Goal: Task Accomplishment & Management: Manage account settings

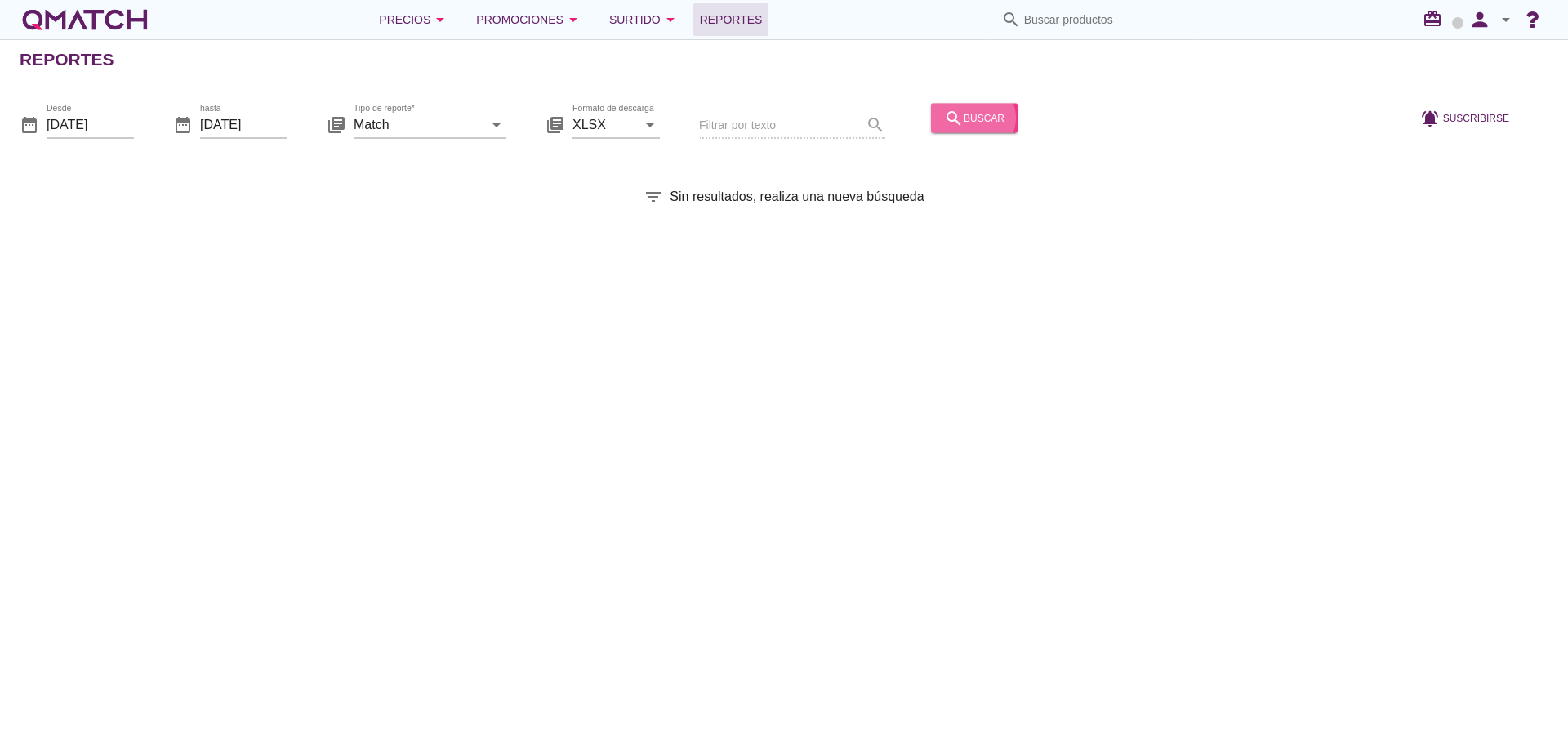
click at [960, 124] on div "search buscar" at bounding box center [975, 117] width 61 height 20
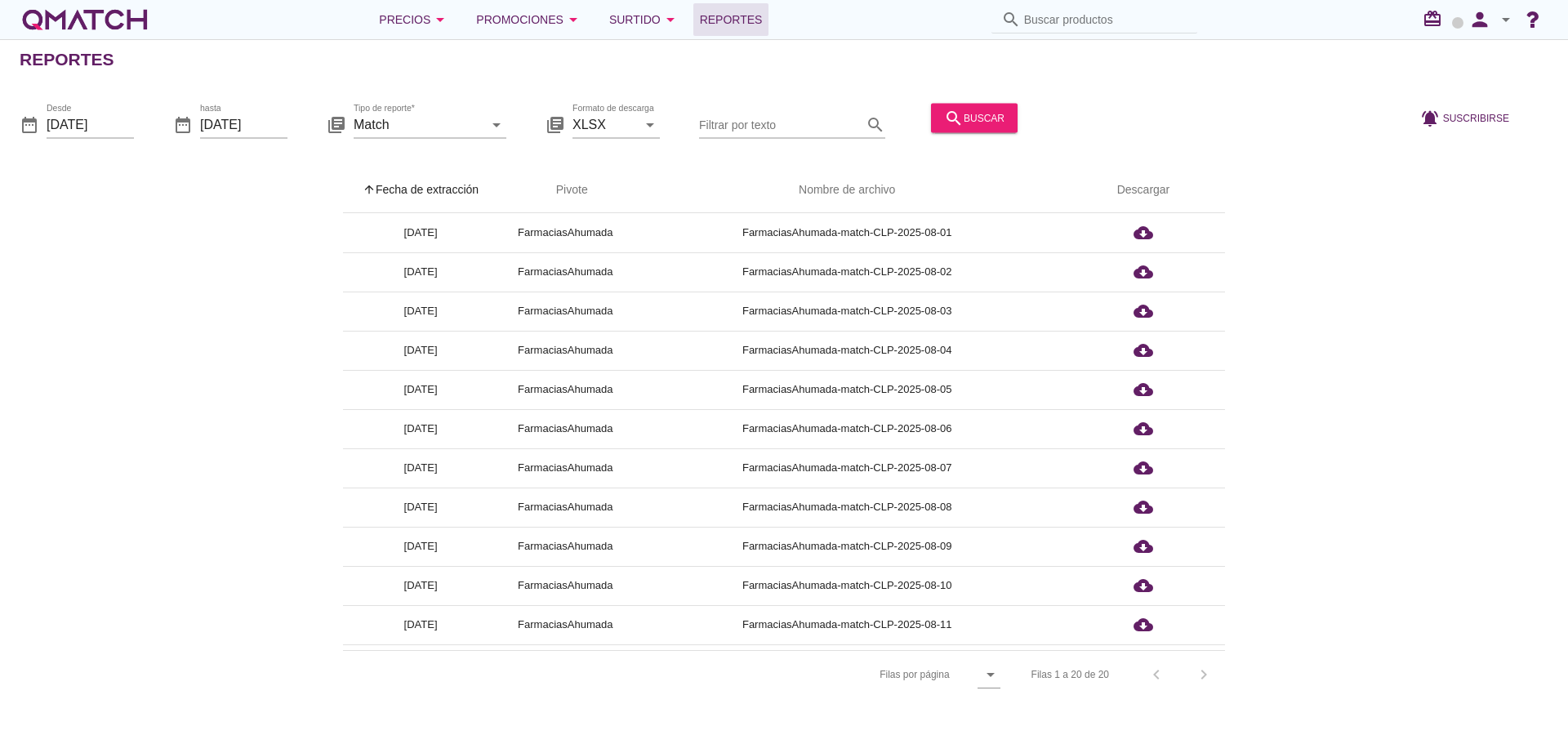
click at [463, 190] on th "arrow_upward Fecha de extracción" at bounding box center [420, 190] width 155 height 46
click at [426, 26] on div "Precios arrow_drop_down" at bounding box center [415, 19] width 71 height 20
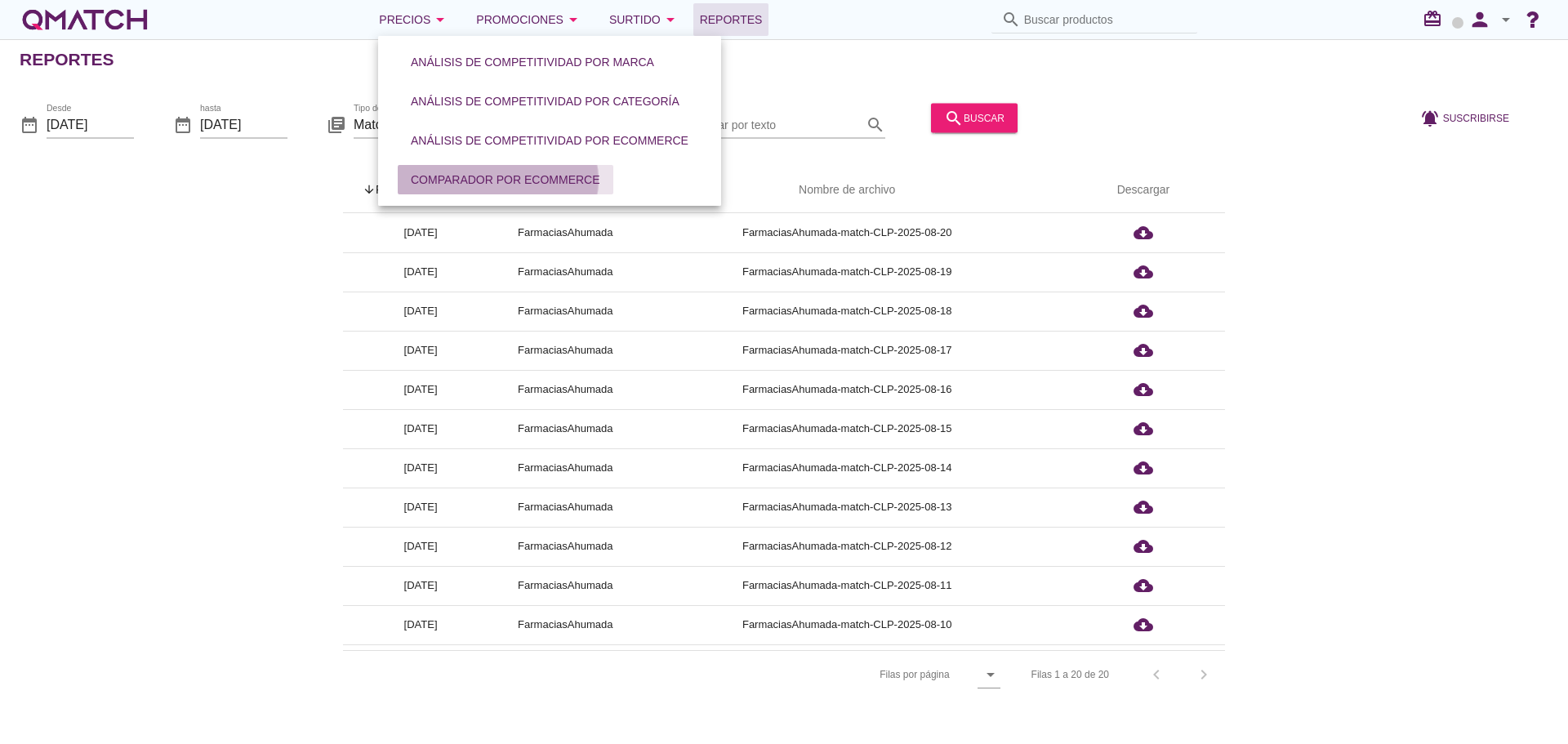
click at [512, 183] on div "Comparador por eCommerce" at bounding box center [506, 180] width 189 height 17
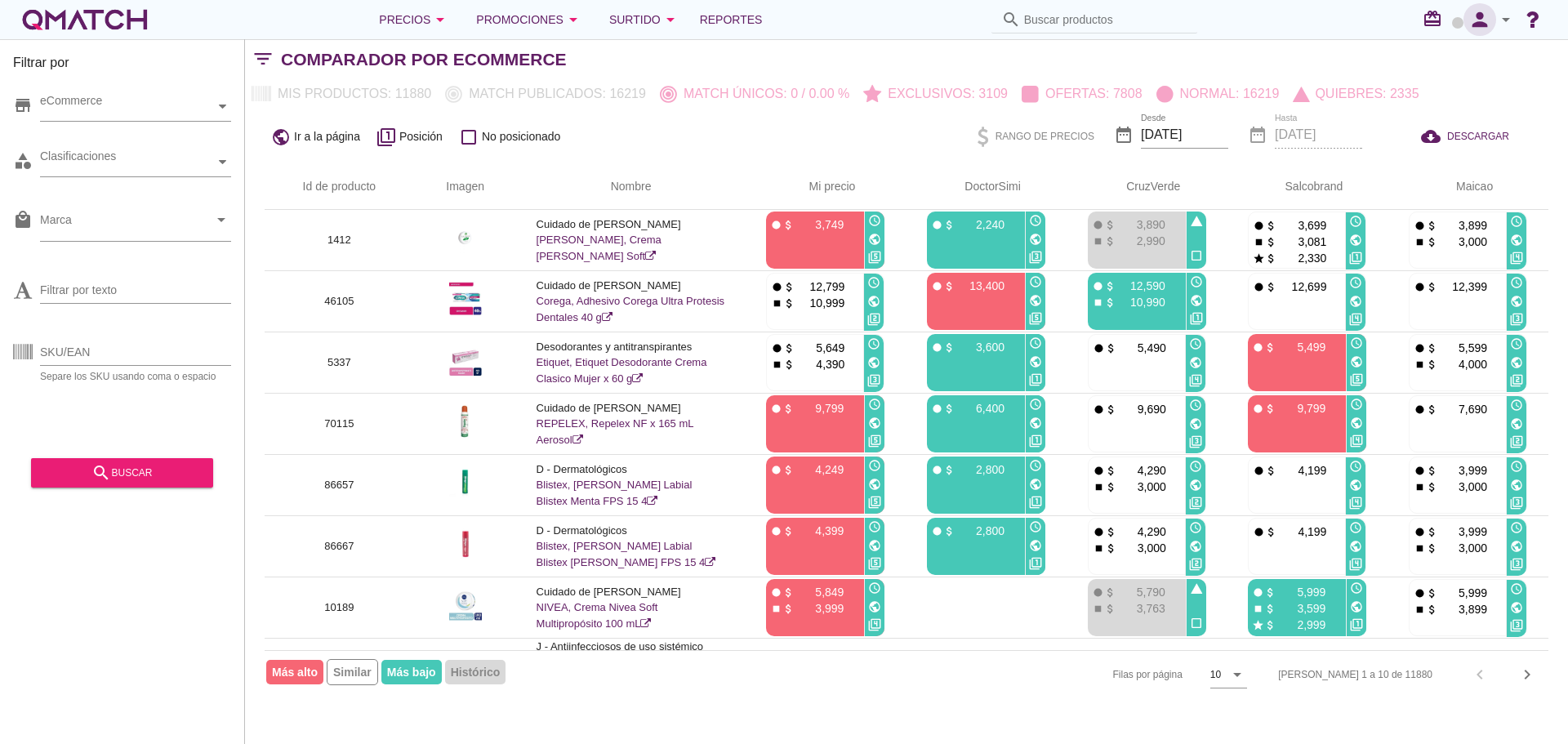
click at [1488, 20] on icon "person" at bounding box center [1479, 20] width 33 height 22
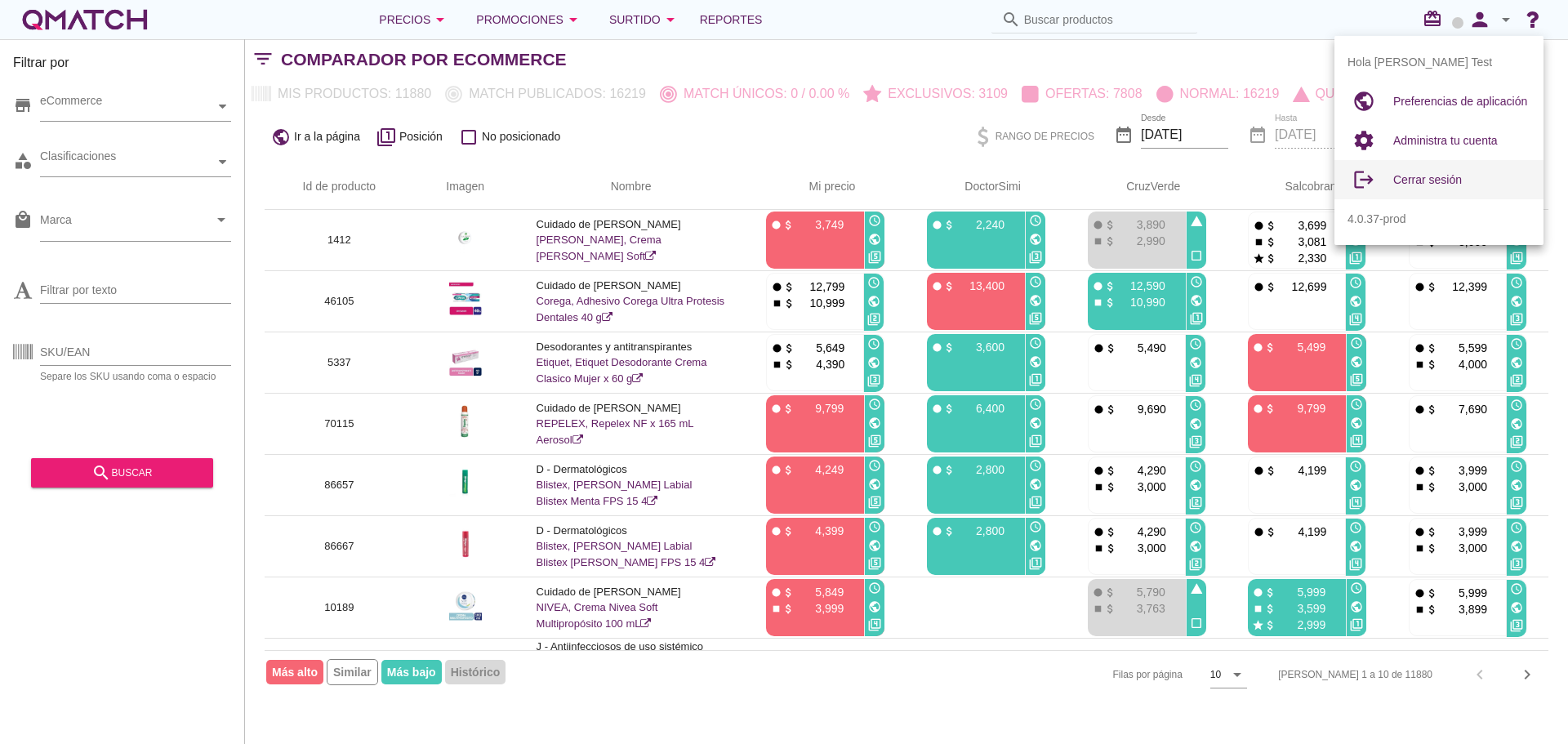
click at [1442, 173] on span "Cerrar sesión" at bounding box center [1427, 180] width 68 height 13
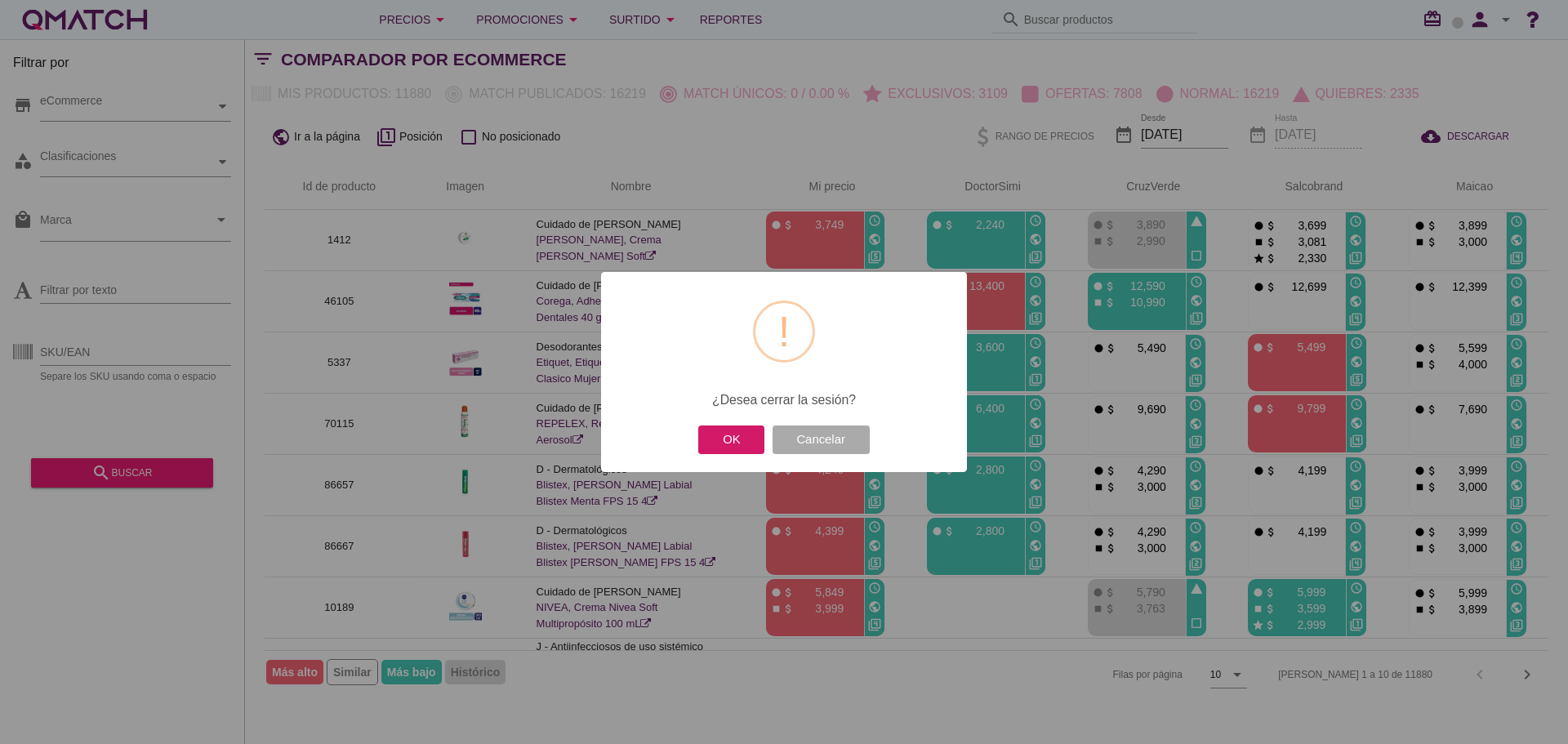
click at [746, 439] on button "OK" at bounding box center [731, 440] width 66 height 29
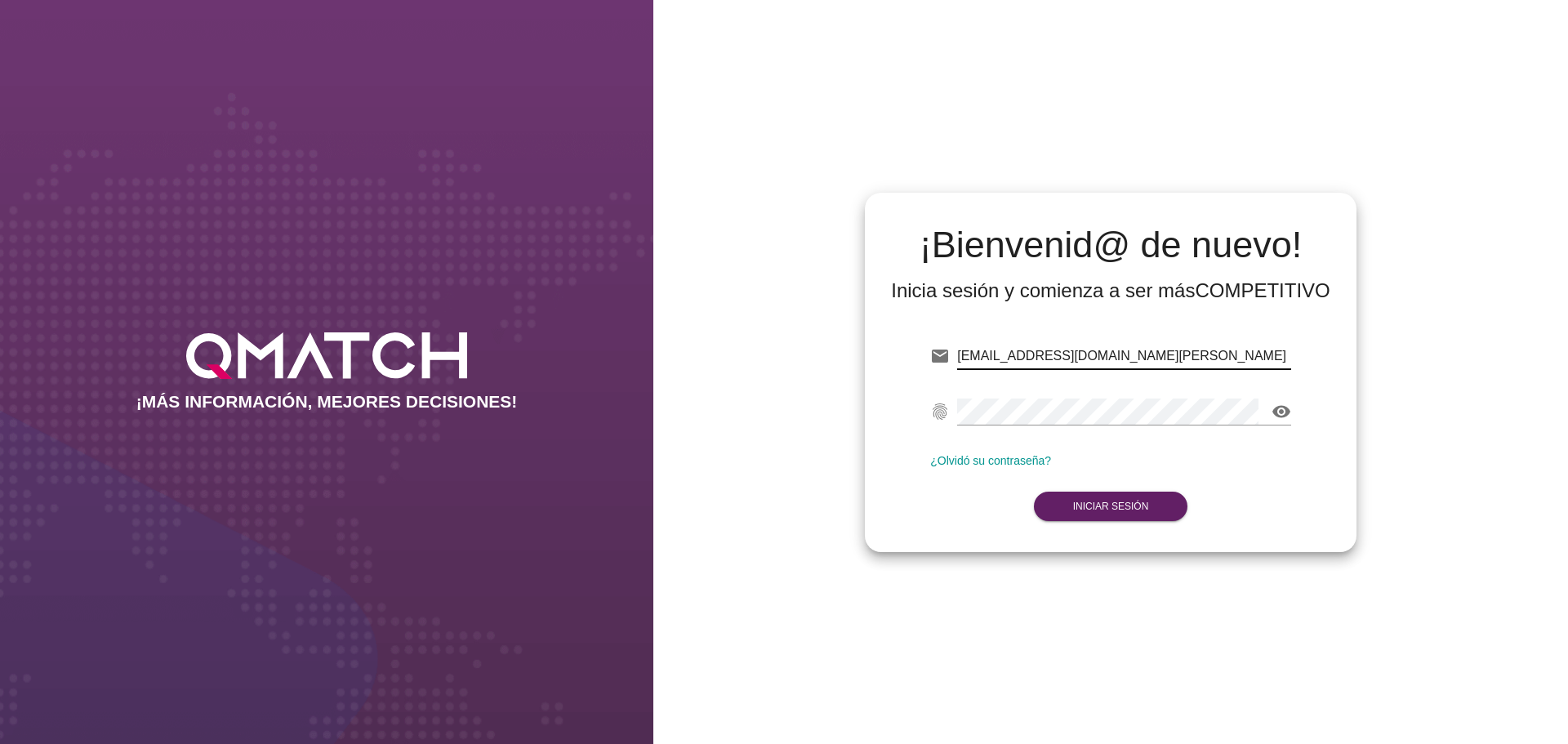
drag, startPoint x: 0, startPoint y: 0, endPoint x: 1189, endPoint y: 367, distance: 1244.4
click at [1189, 367] on input "[EMAIL_ADDRESS][DOMAIN_NAME][PERSON_NAME]" at bounding box center [1124, 356] width 334 height 26
type input "[EMAIL_ADDRESS][DOMAIN_NAME]"
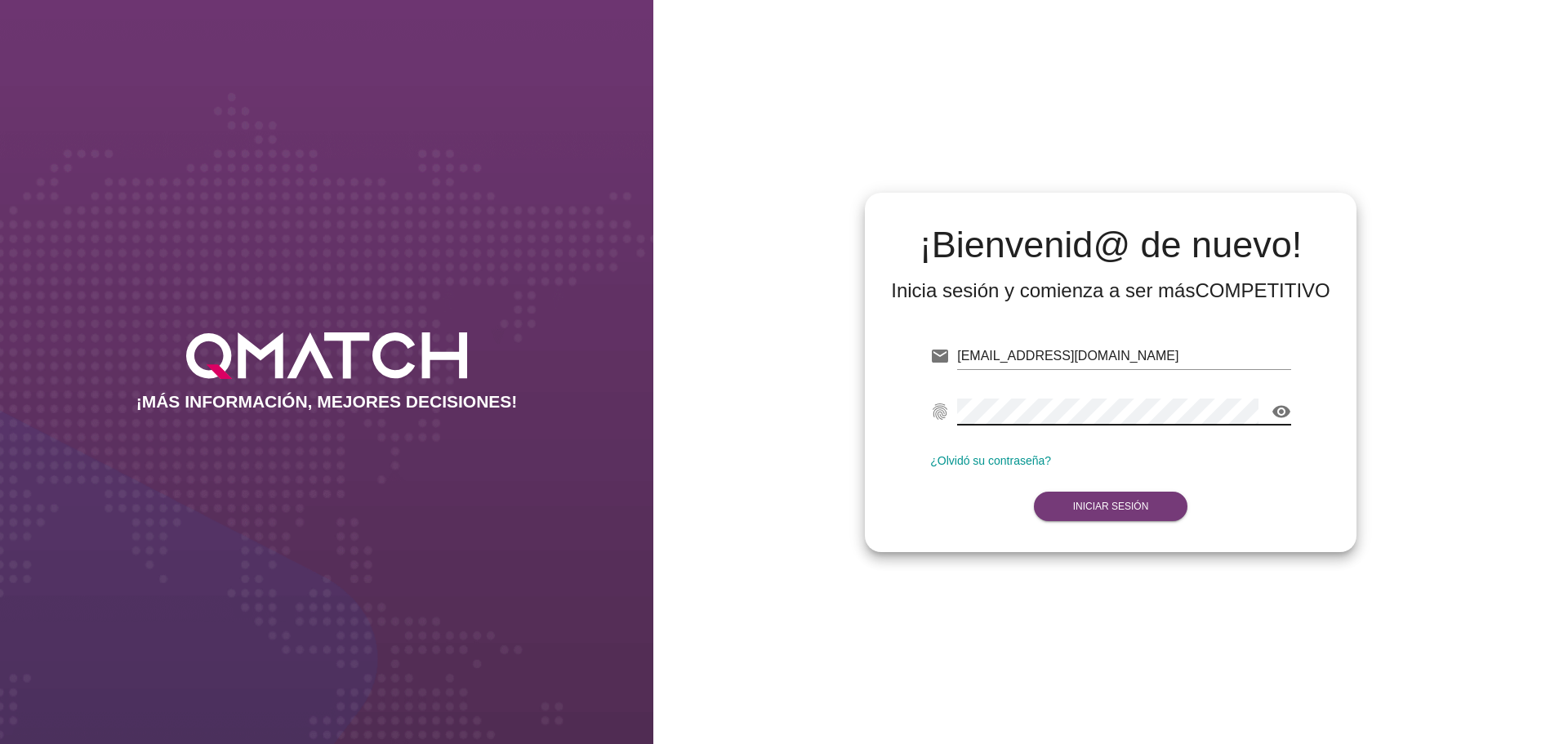
click at [1118, 509] on strong "Iniciar Sesión" at bounding box center [1110, 506] width 76 height 11
